Goal: Transaction & Acquisition: Purchase product/service

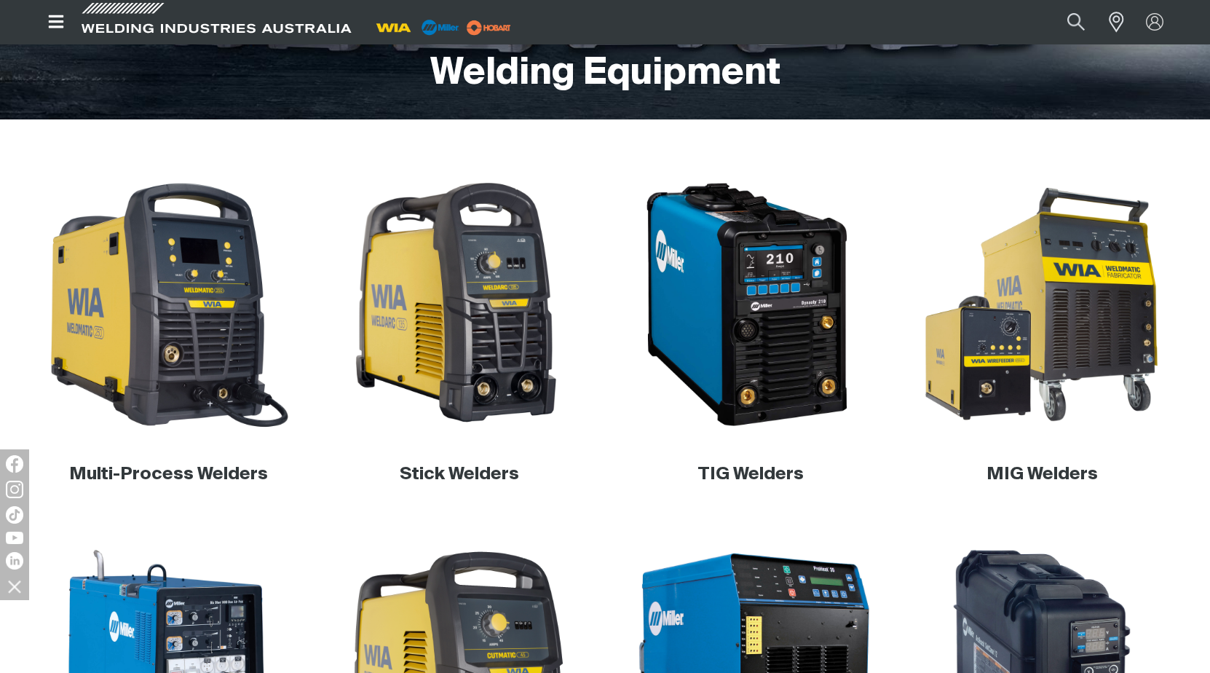
scroll to position [364, 0]
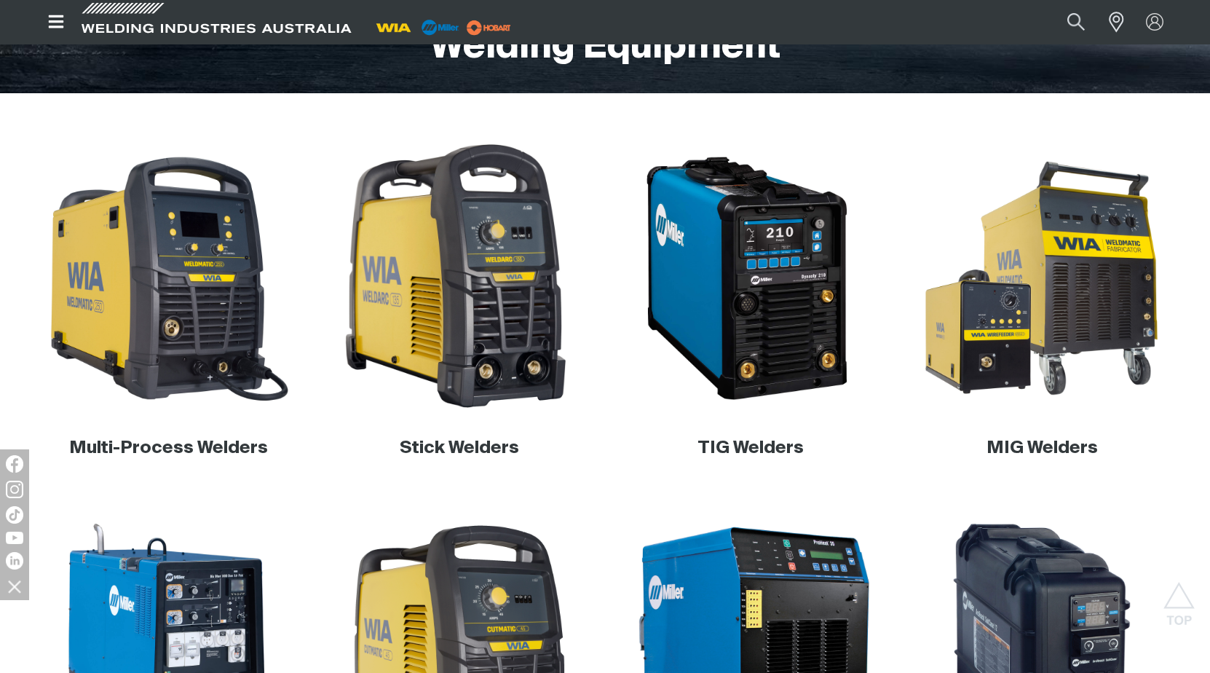
click at [491, 328] on img at bounding box center [459, 278] width 279 height 279
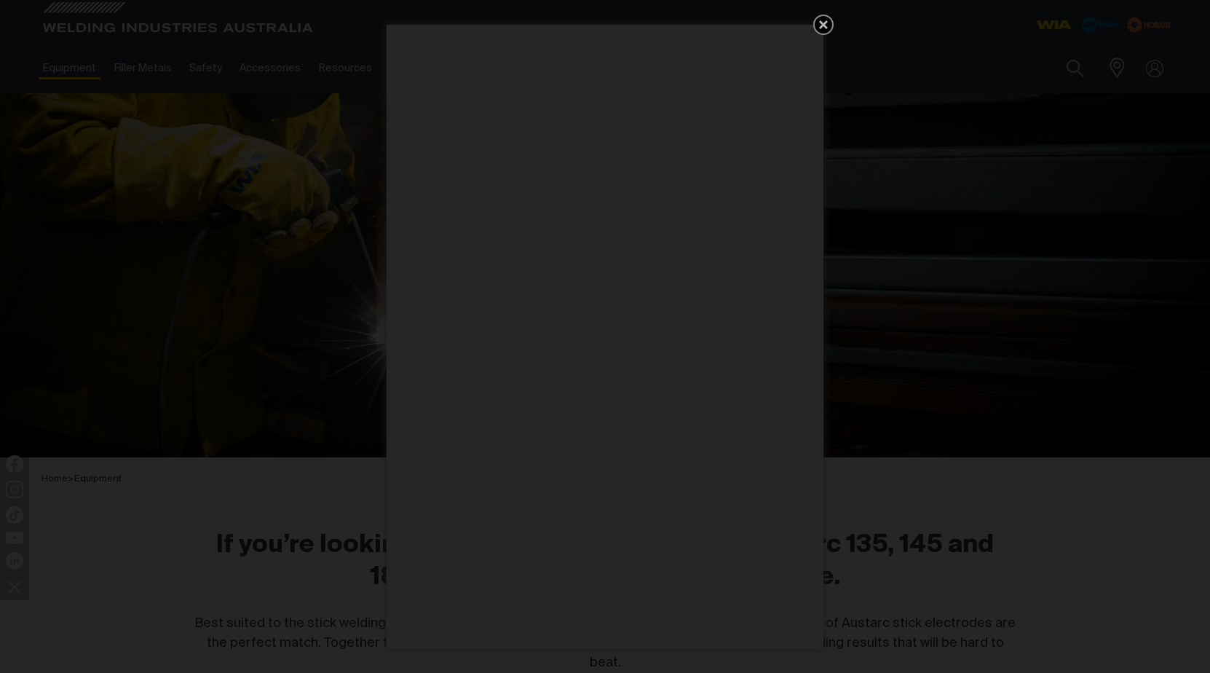
click at [823, 25] on icon "Get 5 WIA Welding Guides Free!" at bounding box center [823, 24] width 9 height 9
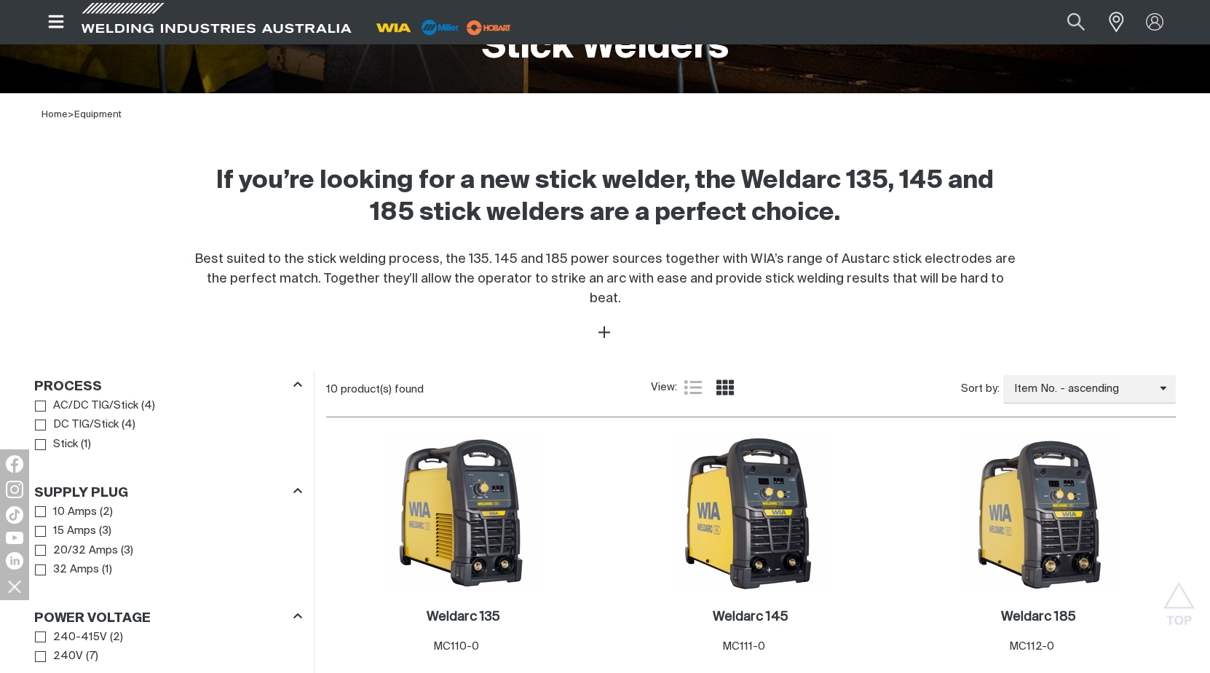
scroll to position [510, 0]
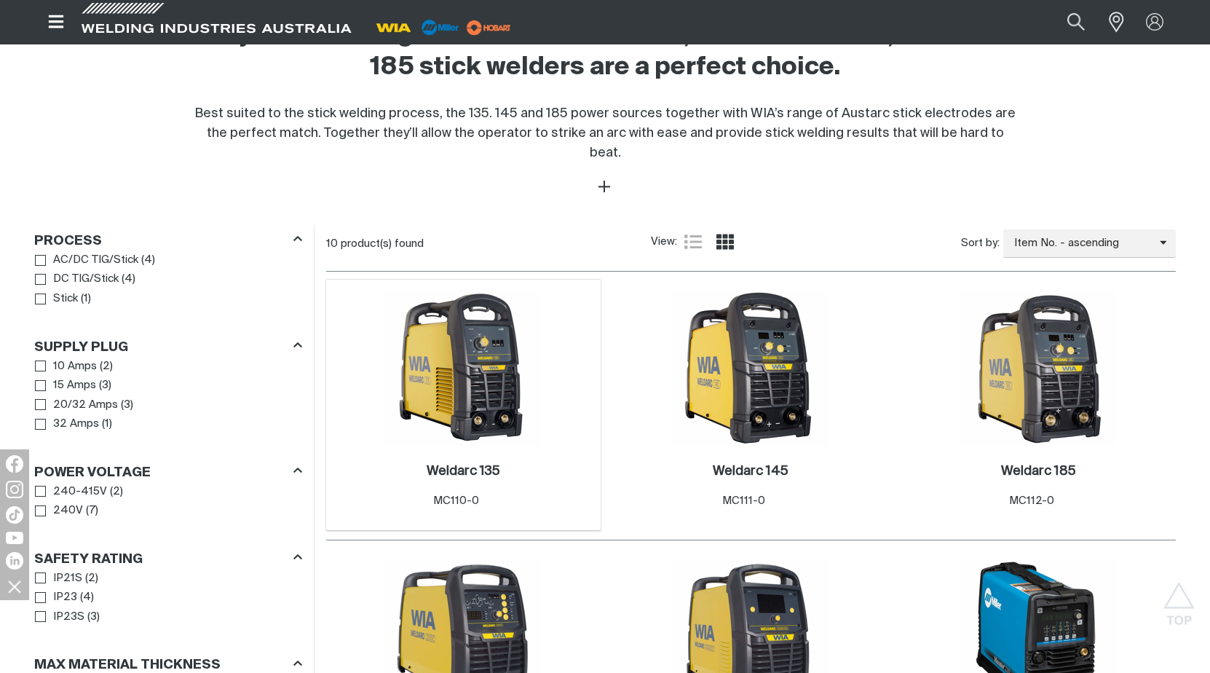
click at [422, 388] on img at bounding box center [463, 368] width 156 height 156
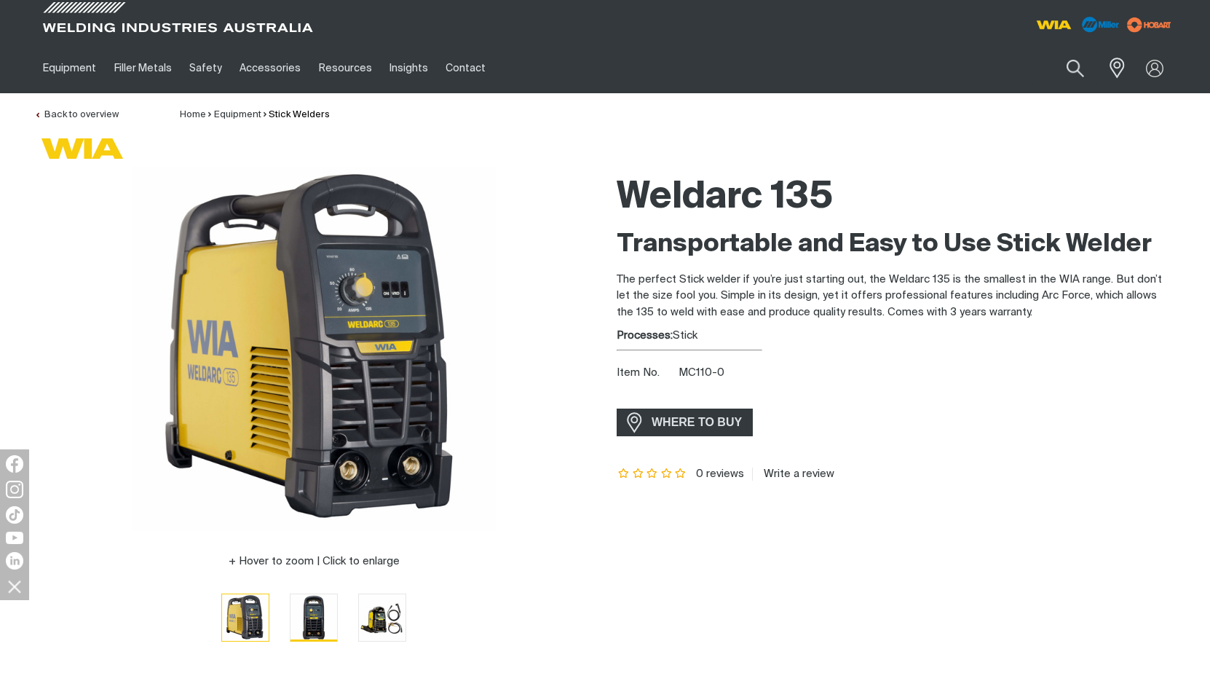
click at [320, 621] on img "Go to slide 2" at bounding box center [313, 617] width 47 height 47
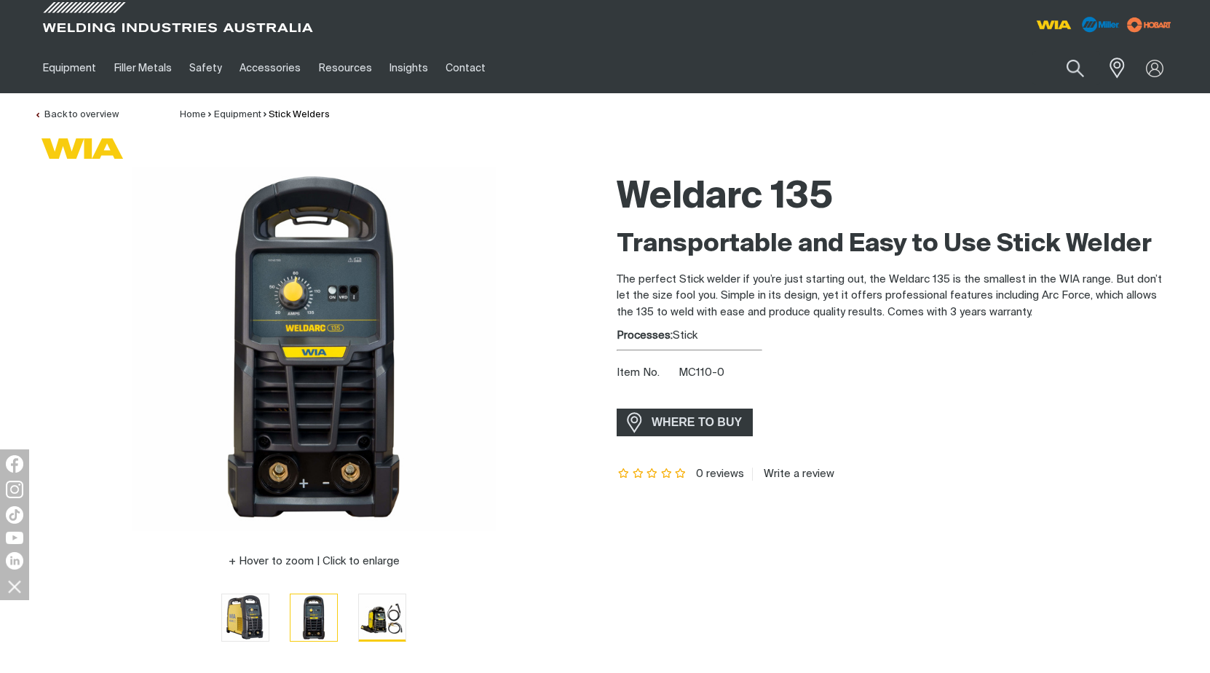
click at [392, 625] on img "Go to slide 3" at bounding box center [382, 617] width 47 height 47
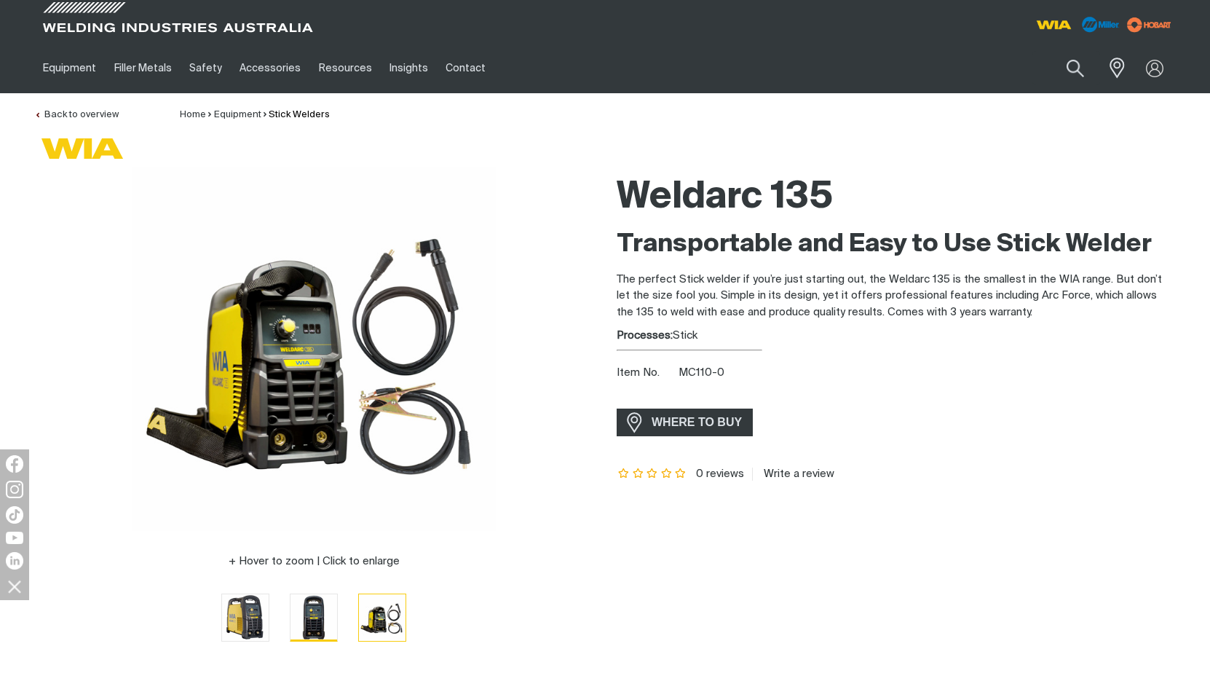
click at [318, 637] on img "Go to slide 2" at bounding box center [313, 617] width 47 height 47
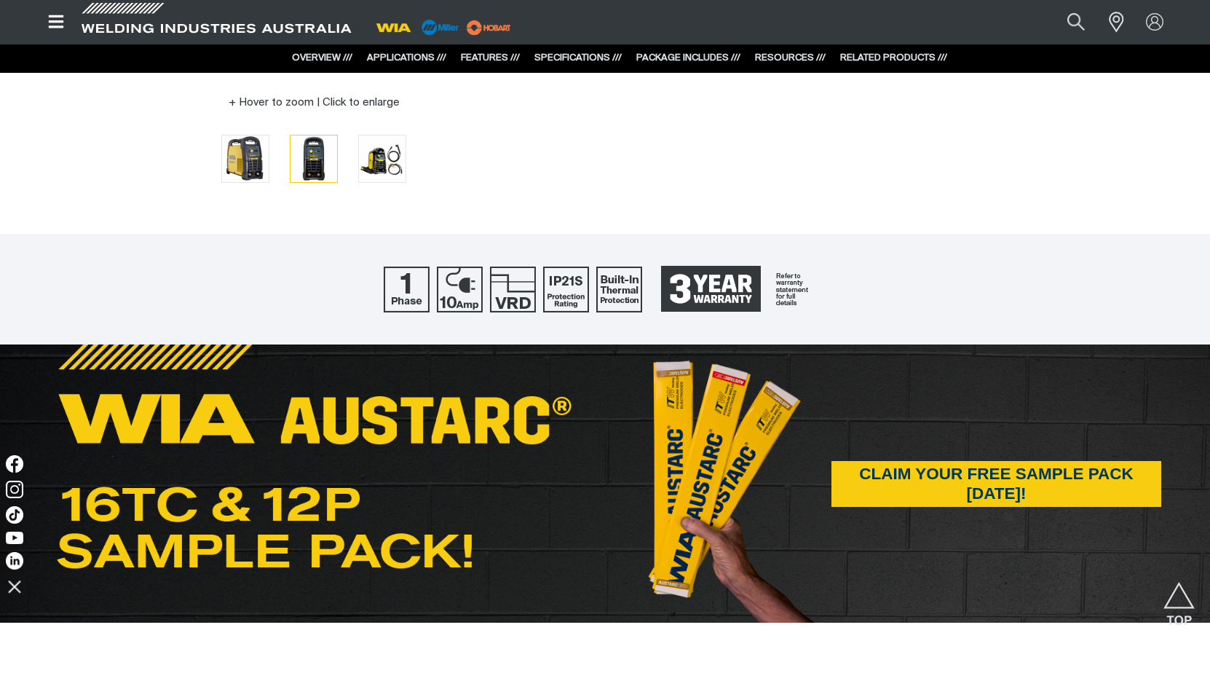
scroll to position [437, 0]
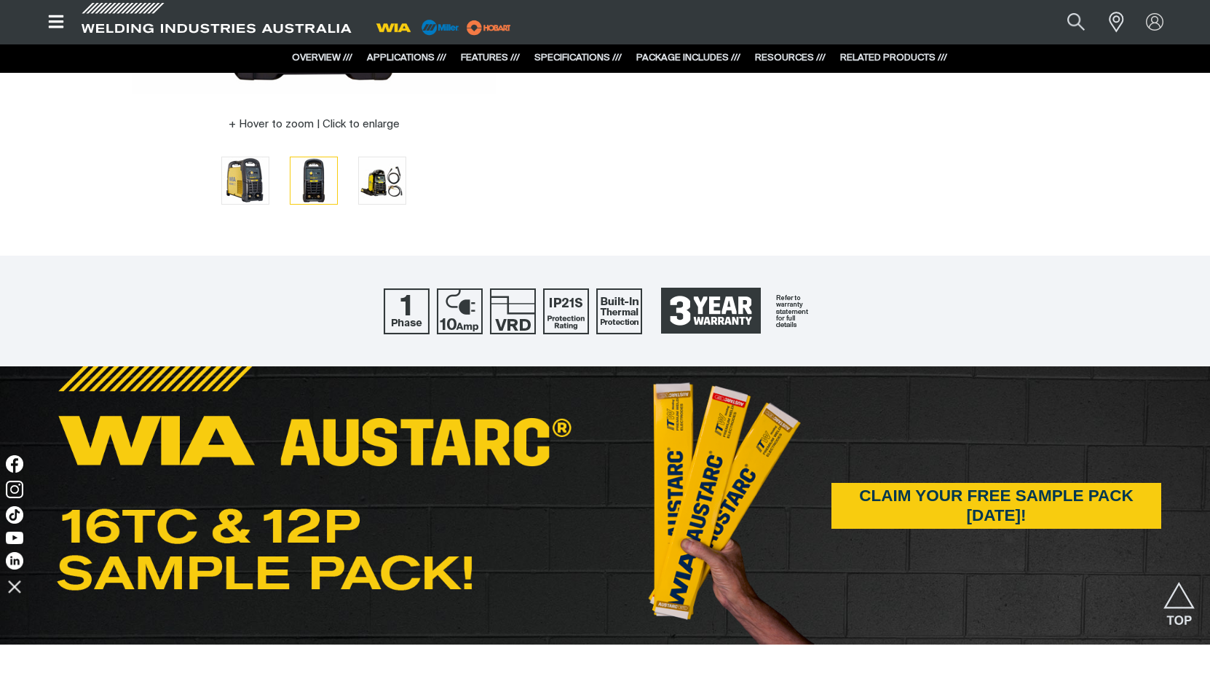
click at [290, 156] on button "Go to slide 2" at bounding box center [314, 180] width 48 height 48
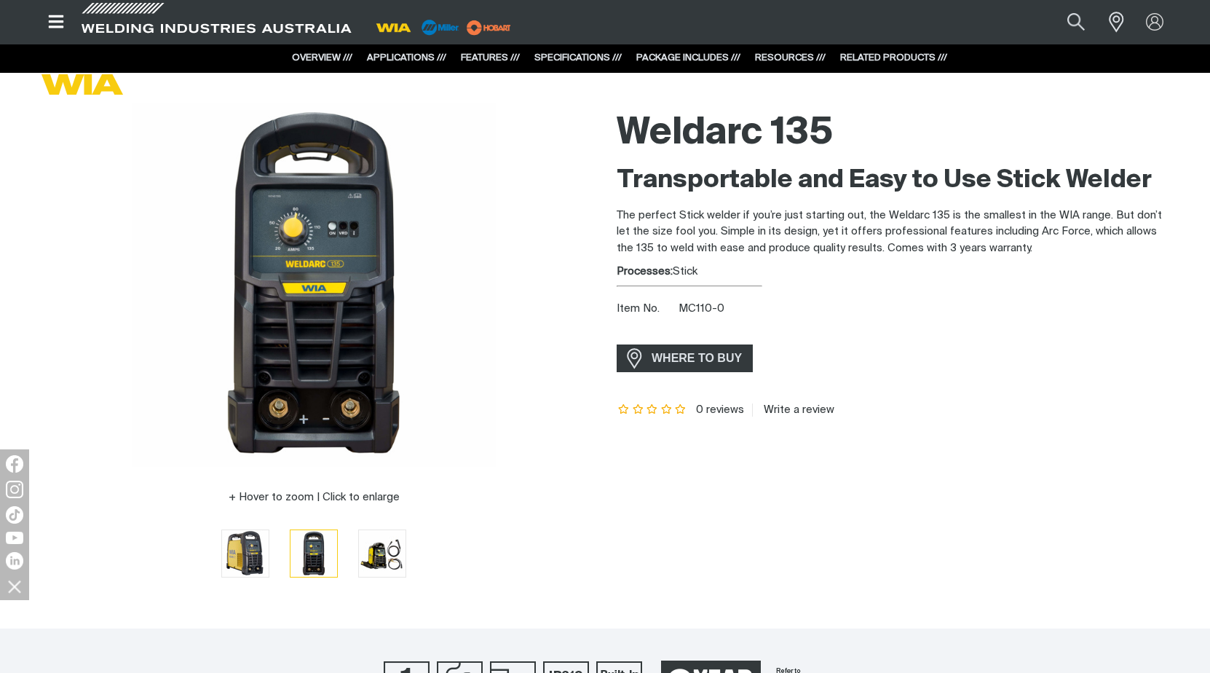
scroll to position [0, 0]
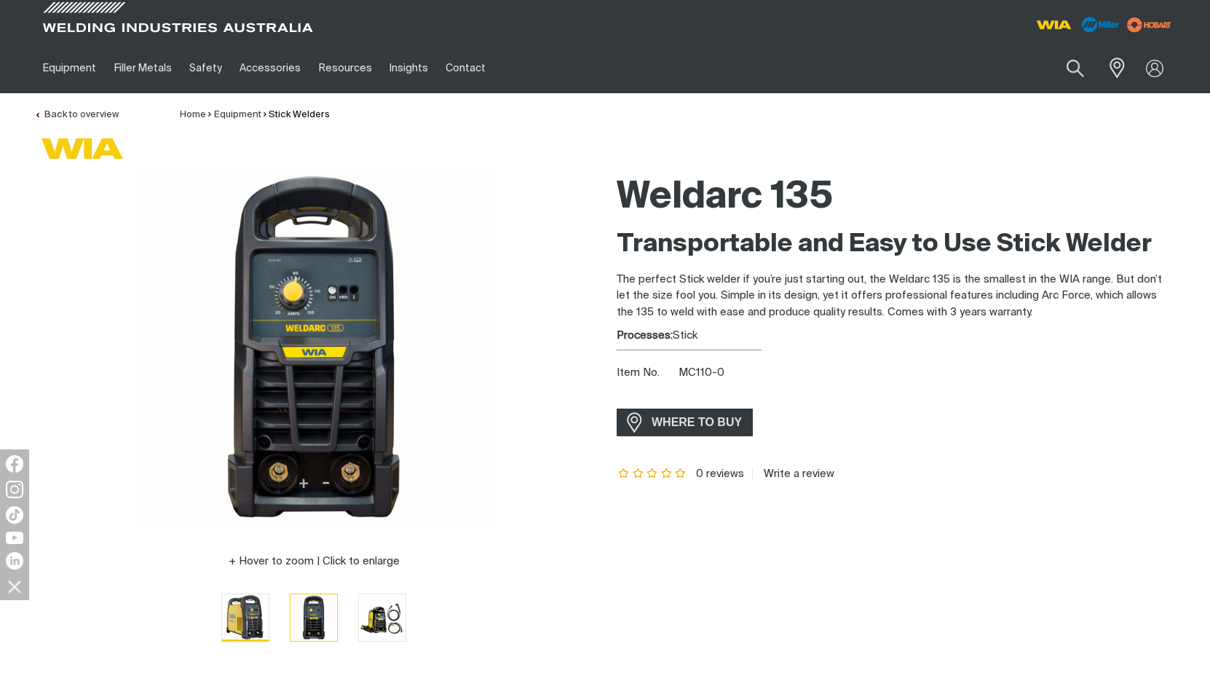
click at [250, 621] on img "Go to slide 1" at bounding box center [245, 617] width 47 height 47
